Goal: Task Accomplishment & Management: Manage account settings

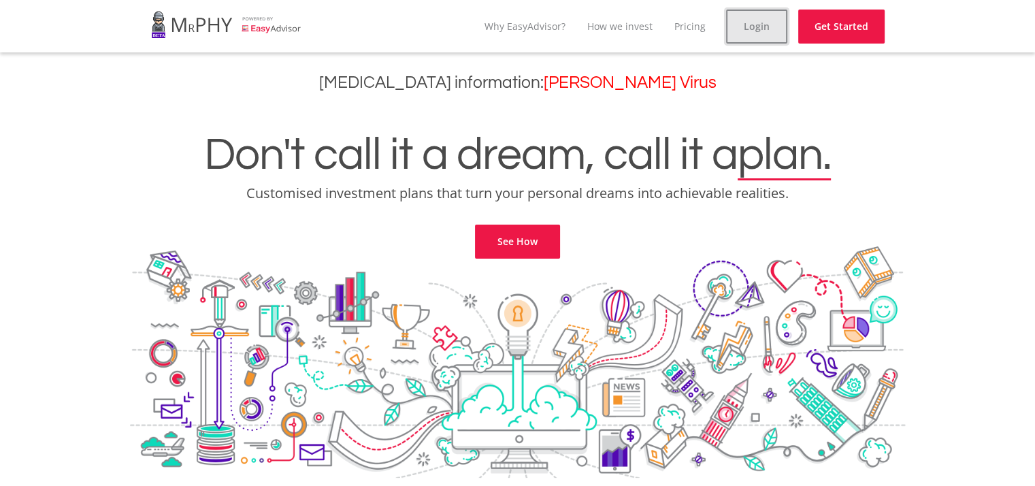
click at [760, 20] on link "Login" at bounding box center [756, 27] width 61 height 34
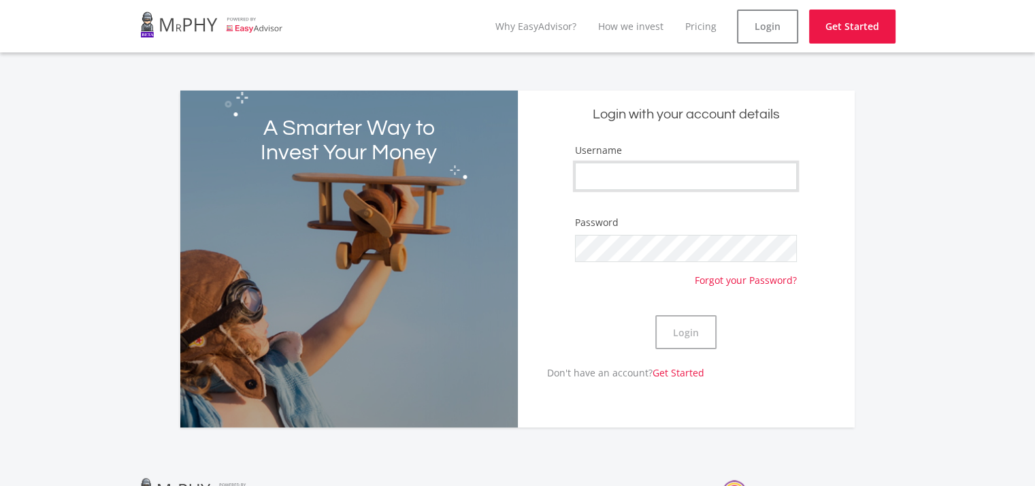
type input "mabhedlankosi"
click at [697, 331] on button "Login" at bounding box center [685, 332] width 61 height 34
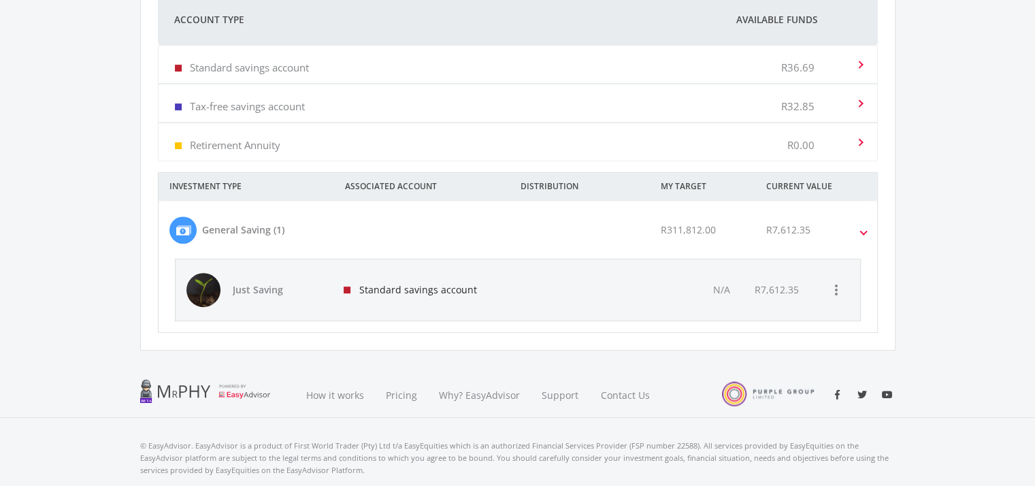
scroll to position [582, 0]
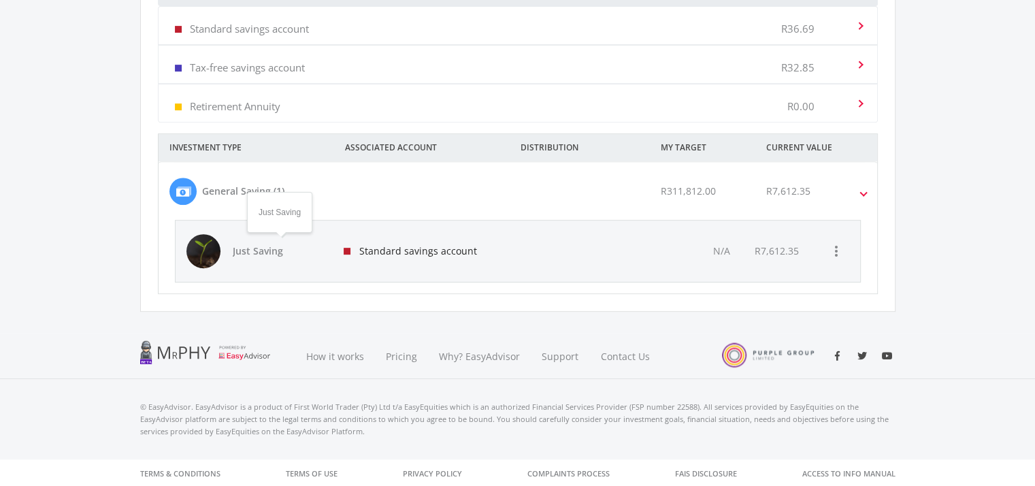
click at [257, 247] on span "Just Saving" at bounding box center [280, 251] width 95 height 14
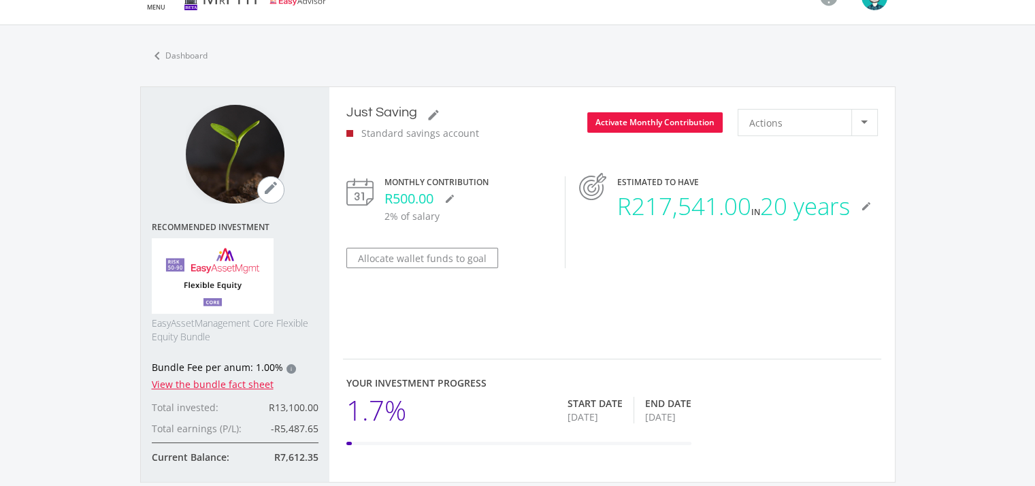
scroll to position [31, 0]
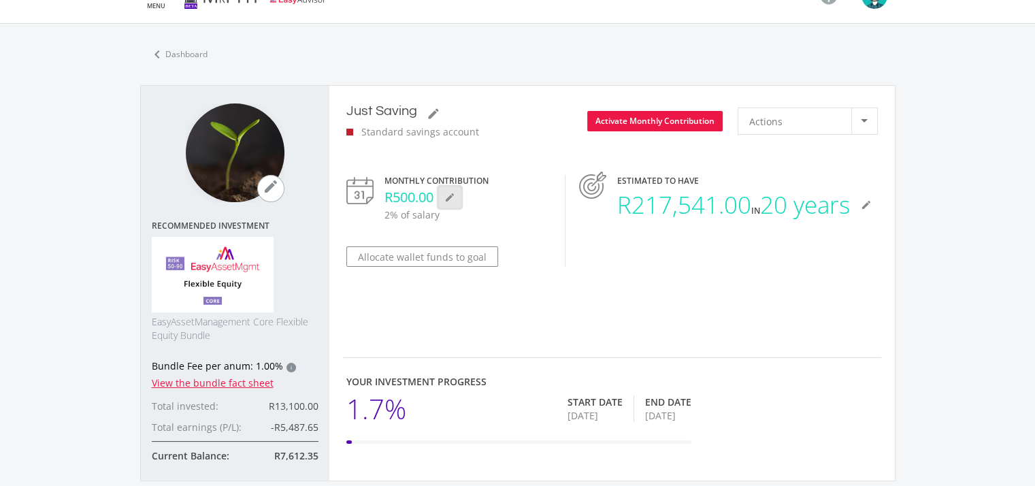
click at [444, 187] on button "mode_edit" at bounding box center [450, 197] width 22 height 20
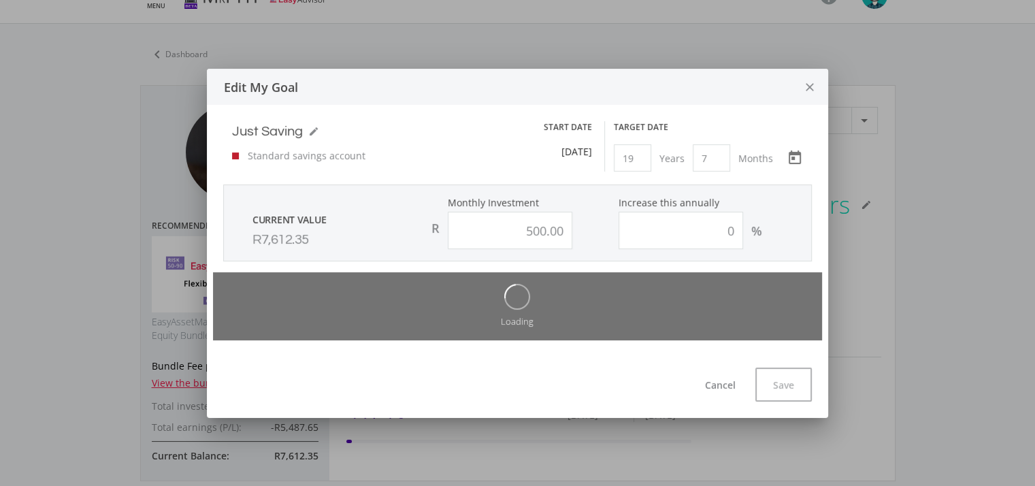
scroll to position [0, 0]
type input "500.00"
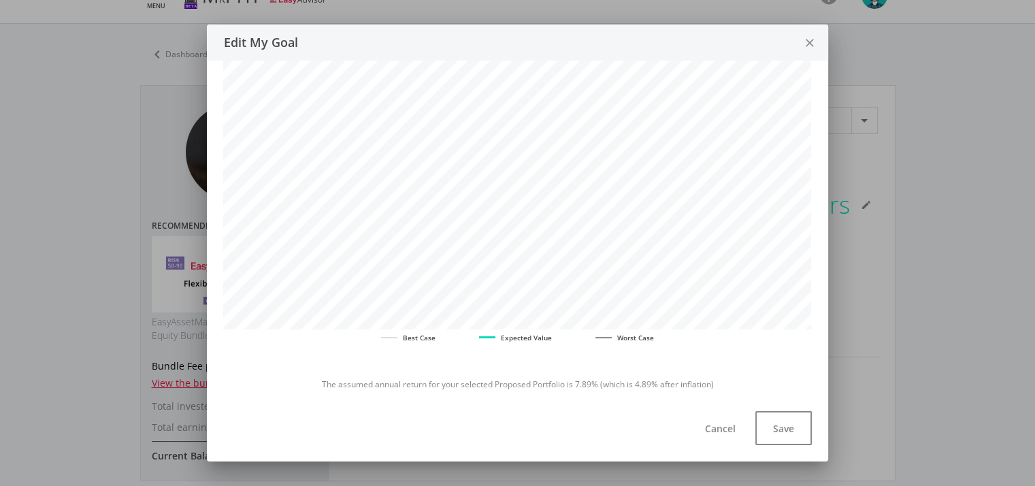
scroll to position [270, 0]
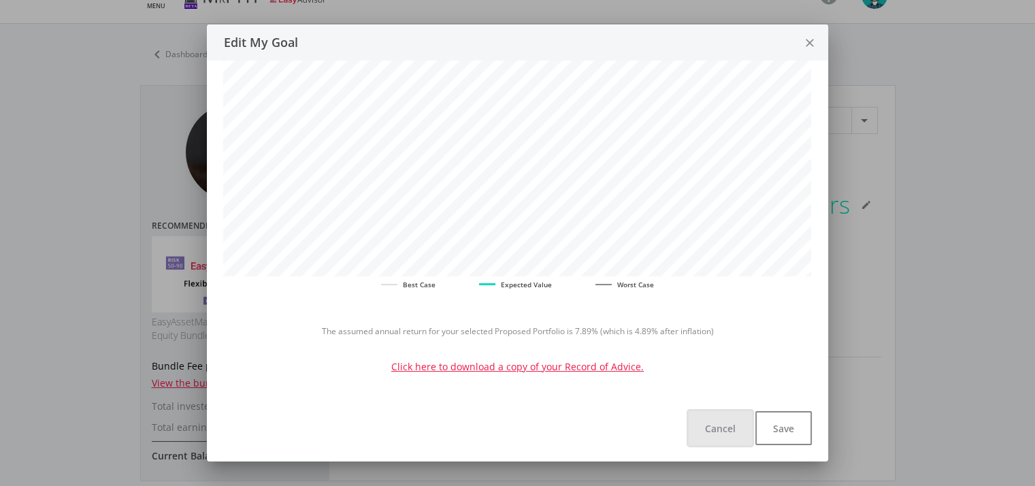
click at [725, 428] on button "Cancel" at bounding box center [720, 428] width 63 height 34
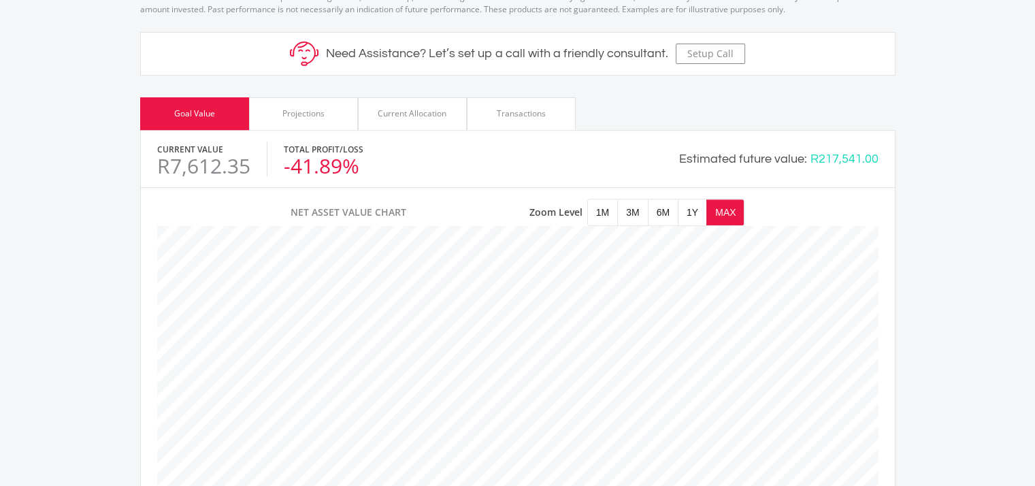
scroll to position [554, 0]
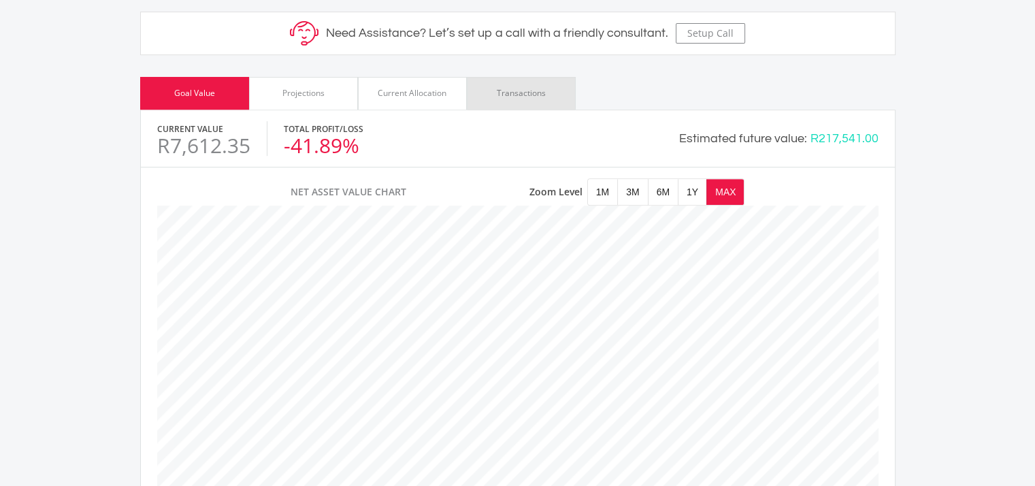
click at [522, 92] on div "Transactions" at bounding box center [521, 93] width 49 height 12
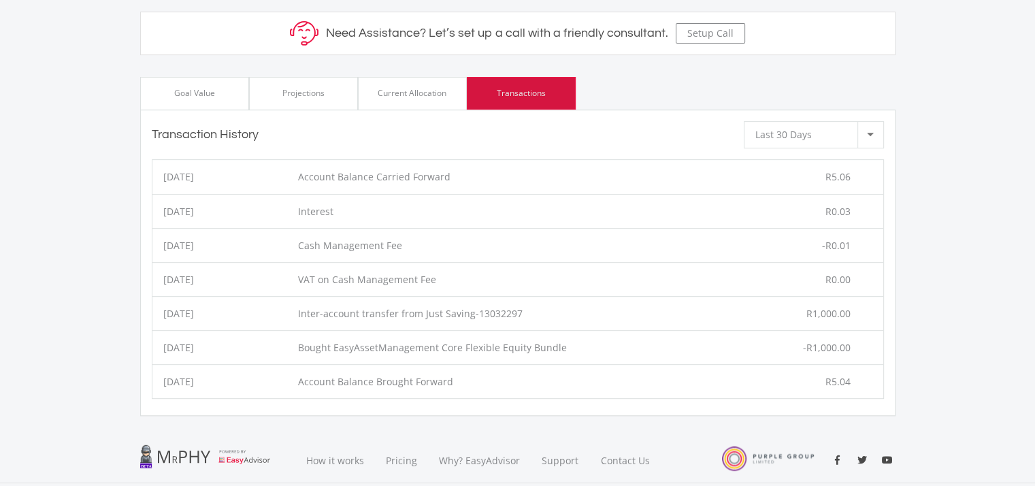
scroll to position [680182, 679852]
click at [868, 128] on div at bounding box center [871, 135] width 26 height 26
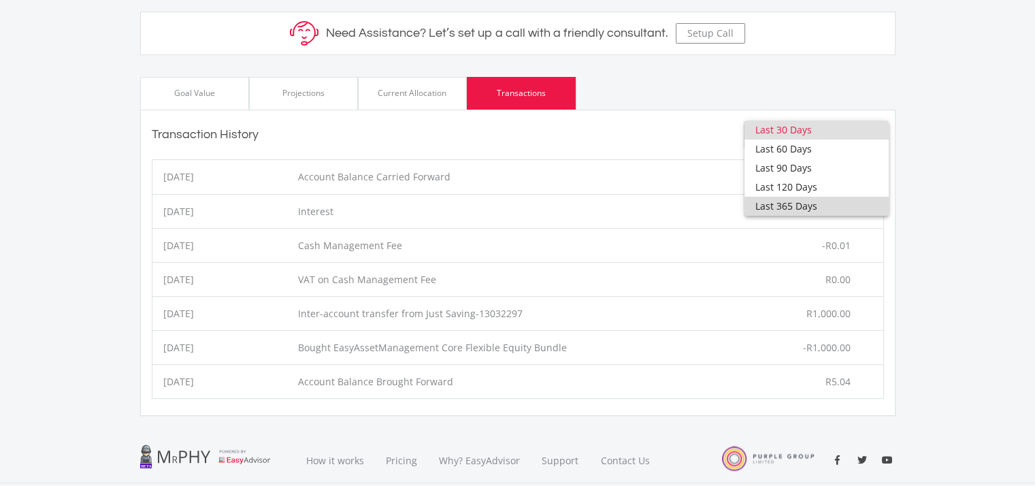
click at [803, 206] on span "Last 365 Days" at bounding box center [816, 206] width 123 height 19
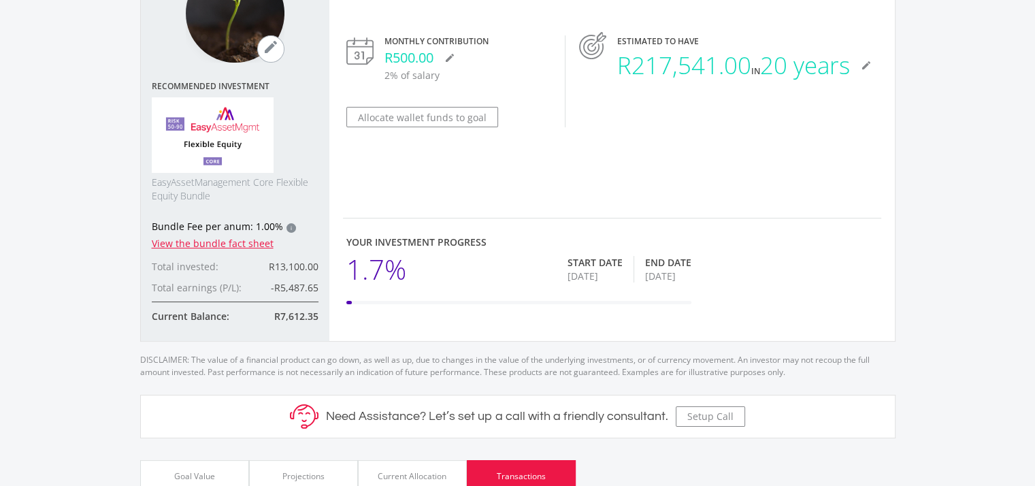
scroll to position [170, 0]
click at [270, 50] on icon "mode_edit" at bounding box center [271, 47] width 16 height 16
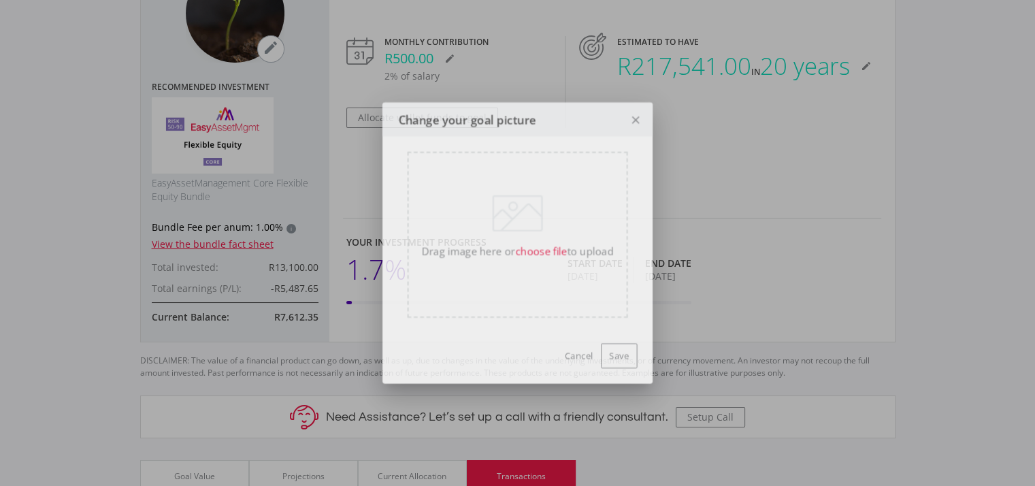
scroll to position [0, 0]
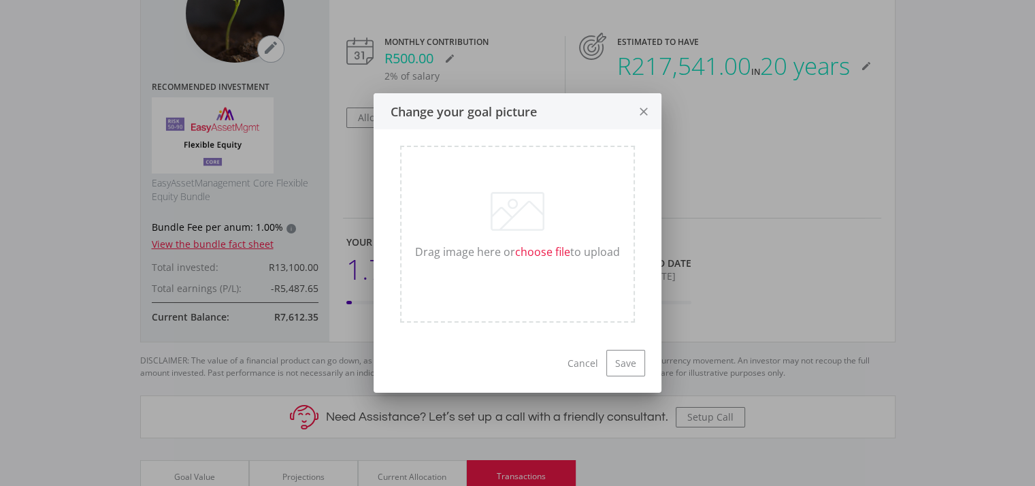
click at [642, 112] on icon "close" at bounding box center [644, 112] width 14 height 36
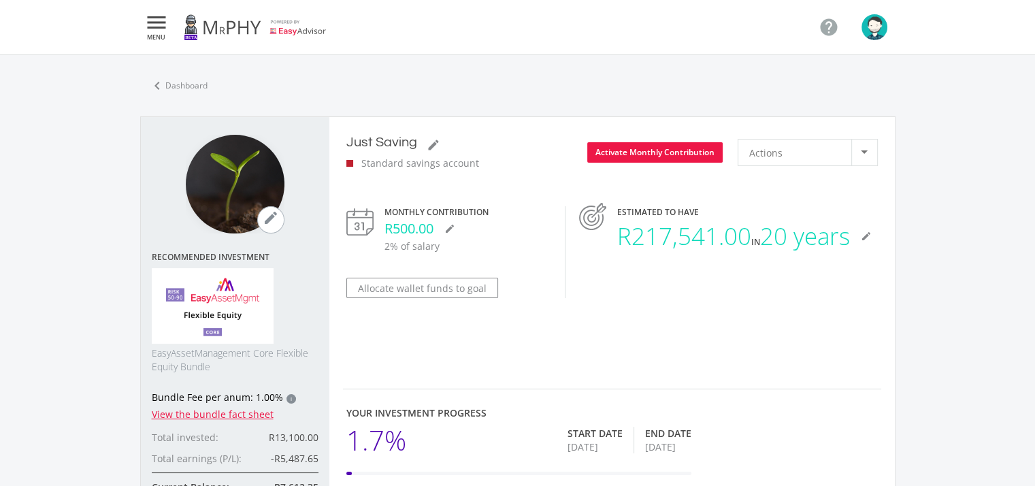
scroll to position [170, 0]
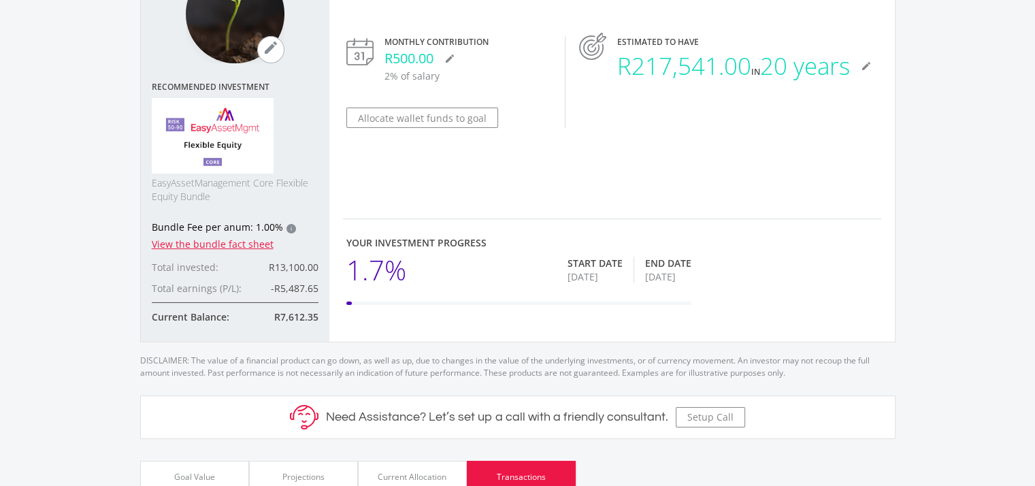
click at [217, 148] on img at bounding box center [213, 136] width 123 height 76
click at [182, 150] on img at bounding box center [213, 136] width 123 height 76
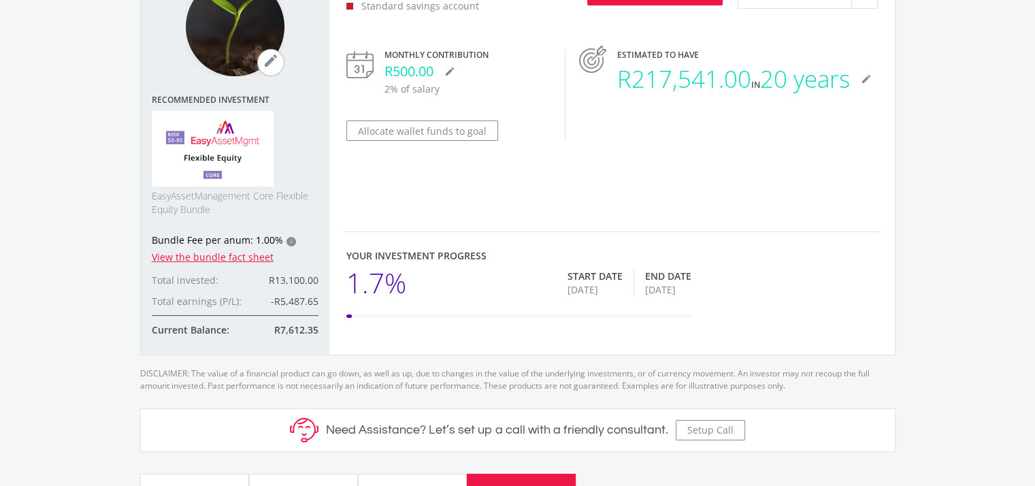
scroll to position [165, 0]
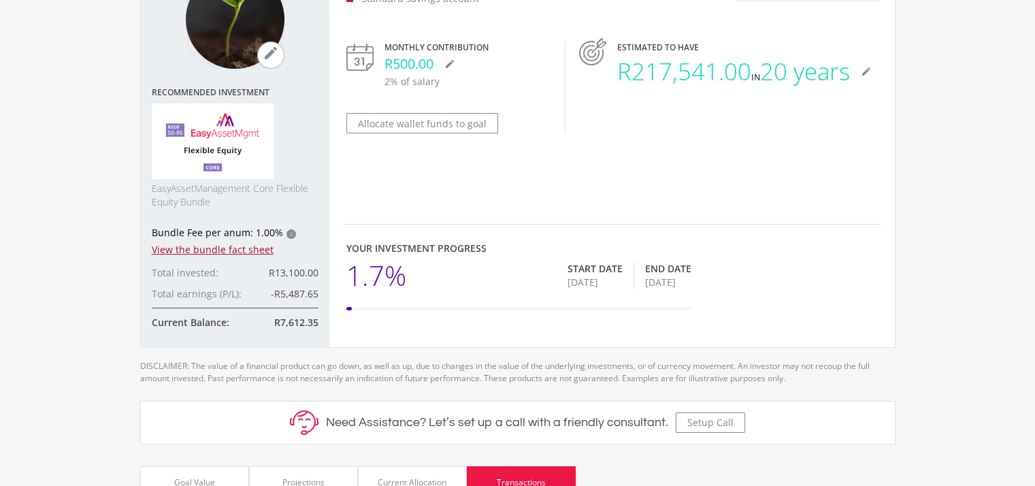
click at [229, 251] on link "View the bundle fact sheet" at bounding box center [213, 249] width 122 height 13
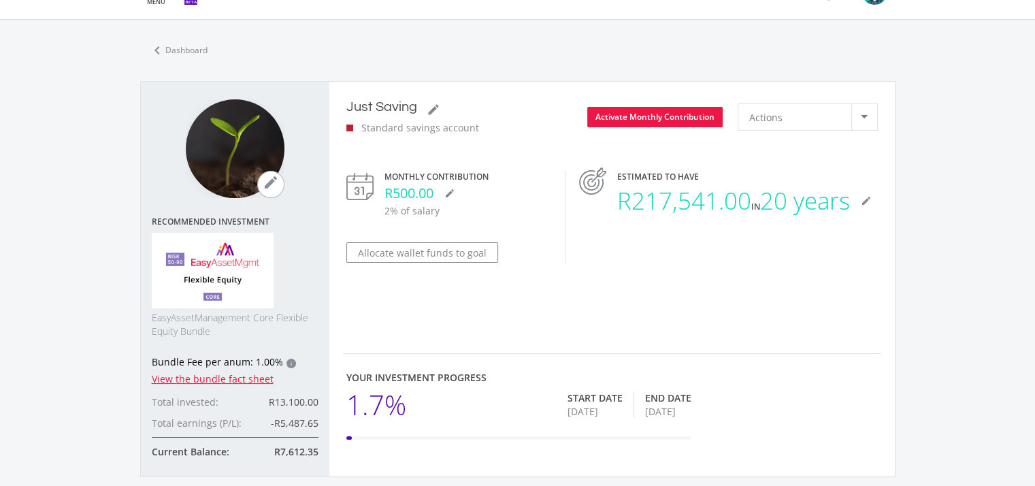
scroll to position [0, 0]
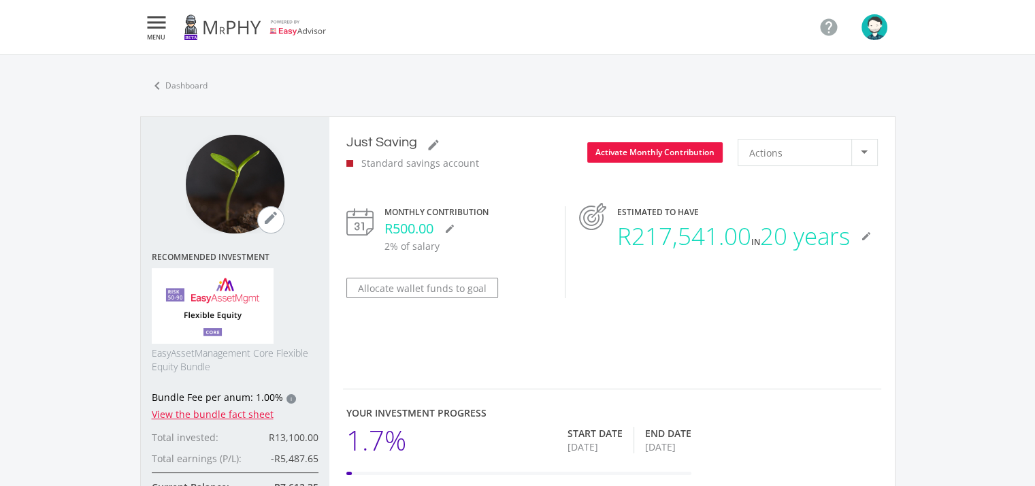
click at [866, 24] on img "button" at bounding box center [875, 27] width 26 height 26
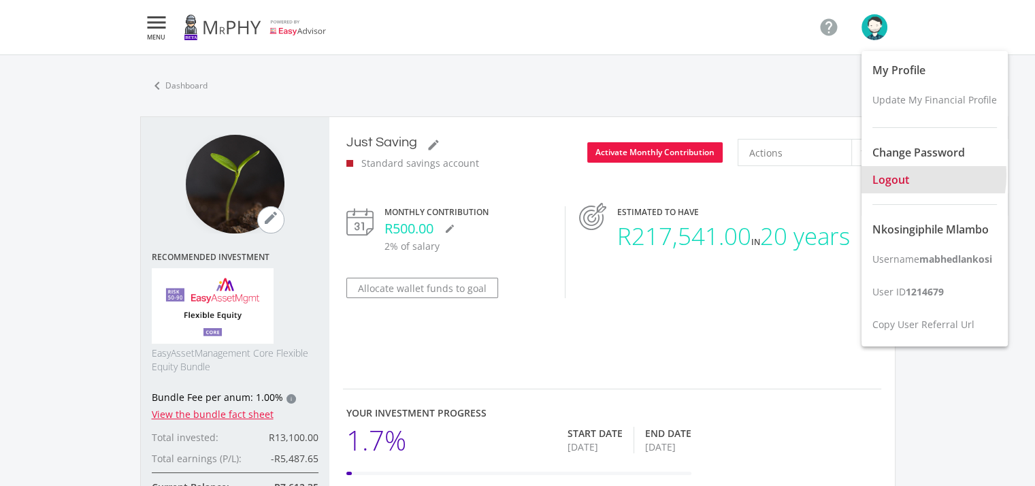
click at [903, 175] on span "Logout" at bounding box center [890, 179] width 37 height 15
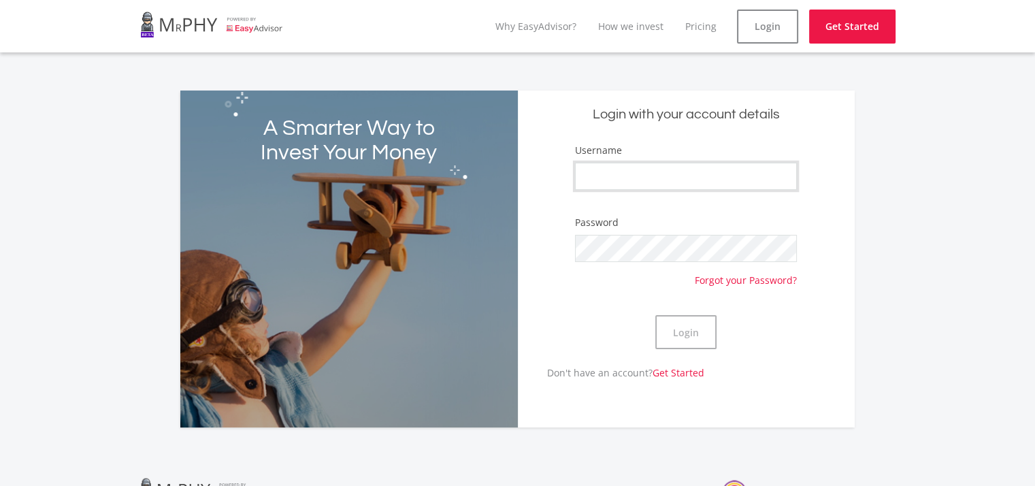
type input "mabhedlankosi"
